Goal: Information Seeking & Learning: Learn about a topic

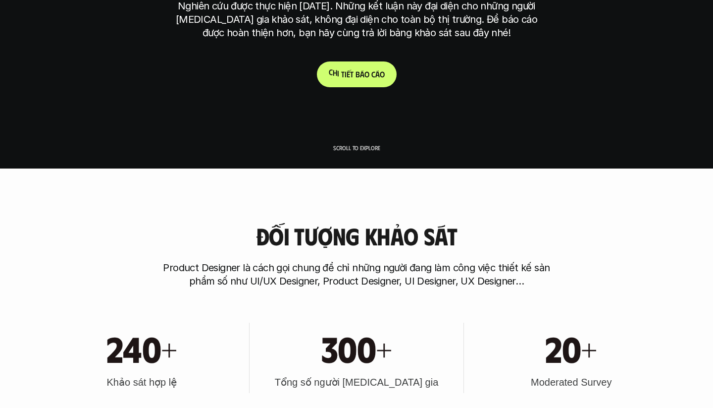
click at [355, 73] on p "C h i t i ế t b á o c á o" at bounding box center [357, 73] width 56 height 9
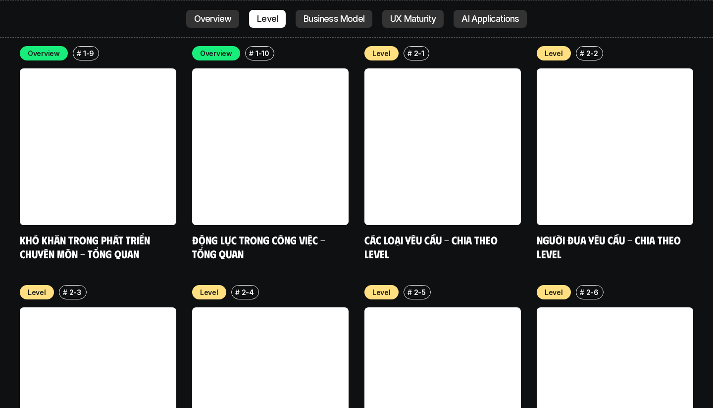
scroll to position [3393, 0]
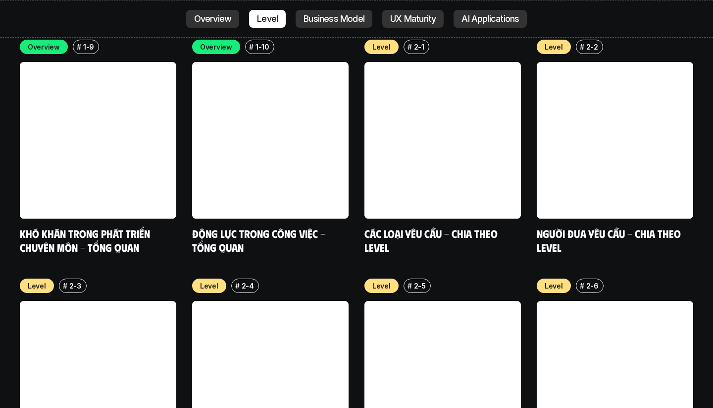
click at [203, 280] on p "Level" at bounding box center [209, 285] width 18 height 10
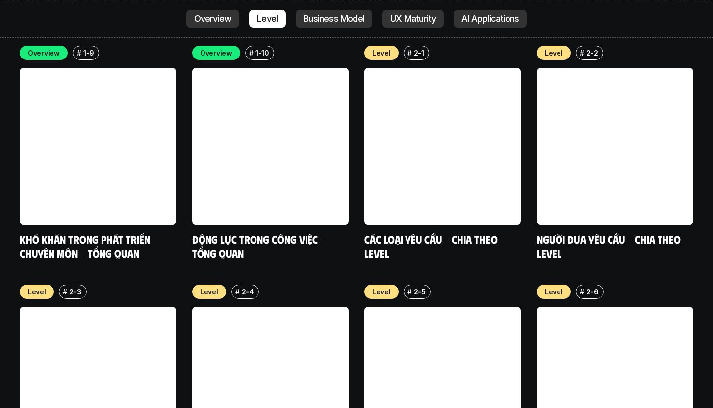
click at [264, 284] on div "Level # 2-4" at bounding box center [270, 291] width 156 height 14
drag, startPoint x: 203, startPoint y: 234, endPoint x: 228, endPoint y: 230, distance: 26.0
click at [228, 284] on div "Level # 2-4" at bounding box center [270, 291] width 156 height 14
click at [215, 286] on p "Level" at bounding box center [209, 291] width 18 height 10
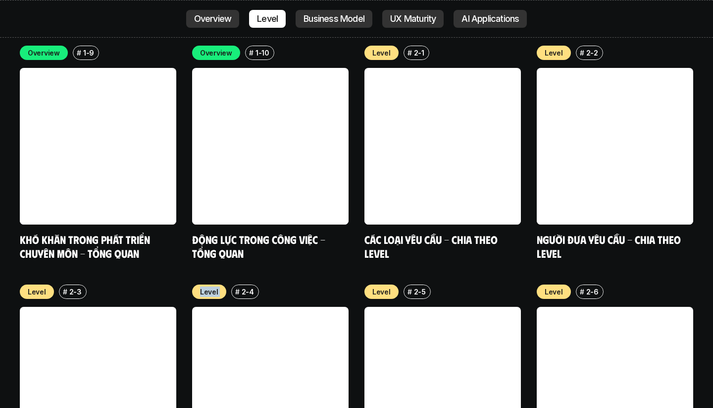
click at [215, 286] on p "Level" at bounding box center [209, 291] width 18 height 10
click at [210, 286] on p "Level" at bounding box center [209, 291] width 18 height 10
click at [246, 286] on p "2-4" at bounding box center [248, 291] width 12 height 10
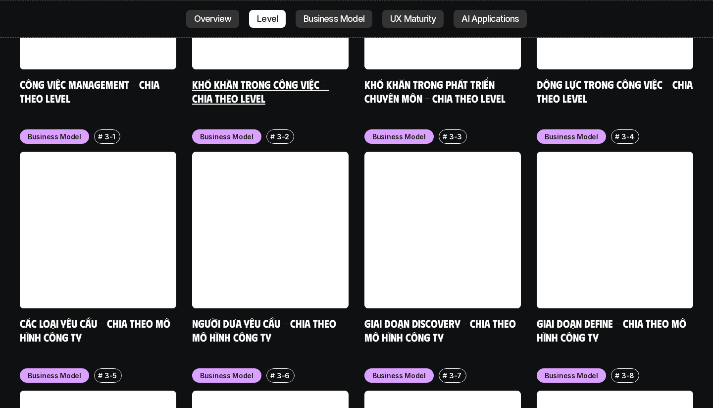
scroll to position [4074, 0]
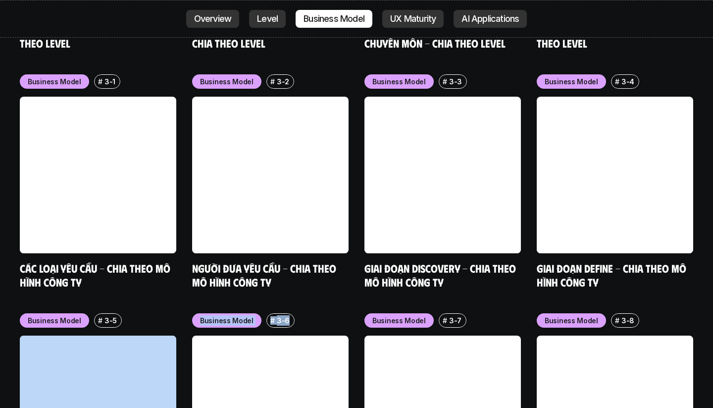
drag, startPoint x: 302, startPoint y: 259, endPoint x: 177, endPoint y: 258, distance: 124.3
click at [177, 264] on div "Business Model # 3-1 Các loại yêu cầu - Chia theo mô hình công ty Business Mode…" at bounding box center [356, 300] width 673 height 453
click at [177, 256] on div "Business Model # 3-1 Các loại yêu cầu - Chia theo mô hình công ty Business Mode…" at bounding box center [356, 300] width 673 height 453
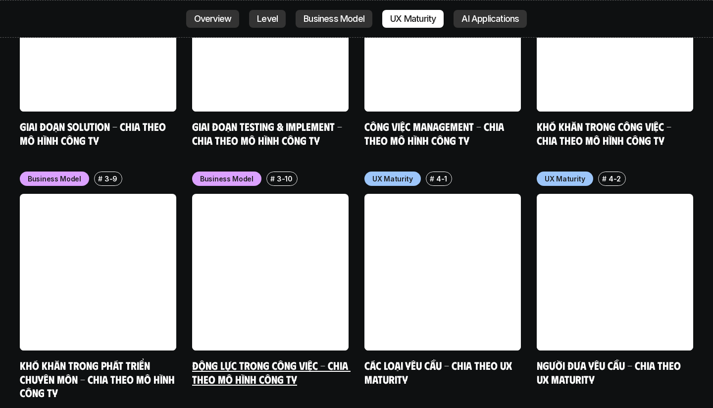
scroll to position [4400, 0]
